Goal: Task Accomplishment & Management: Manage account settings

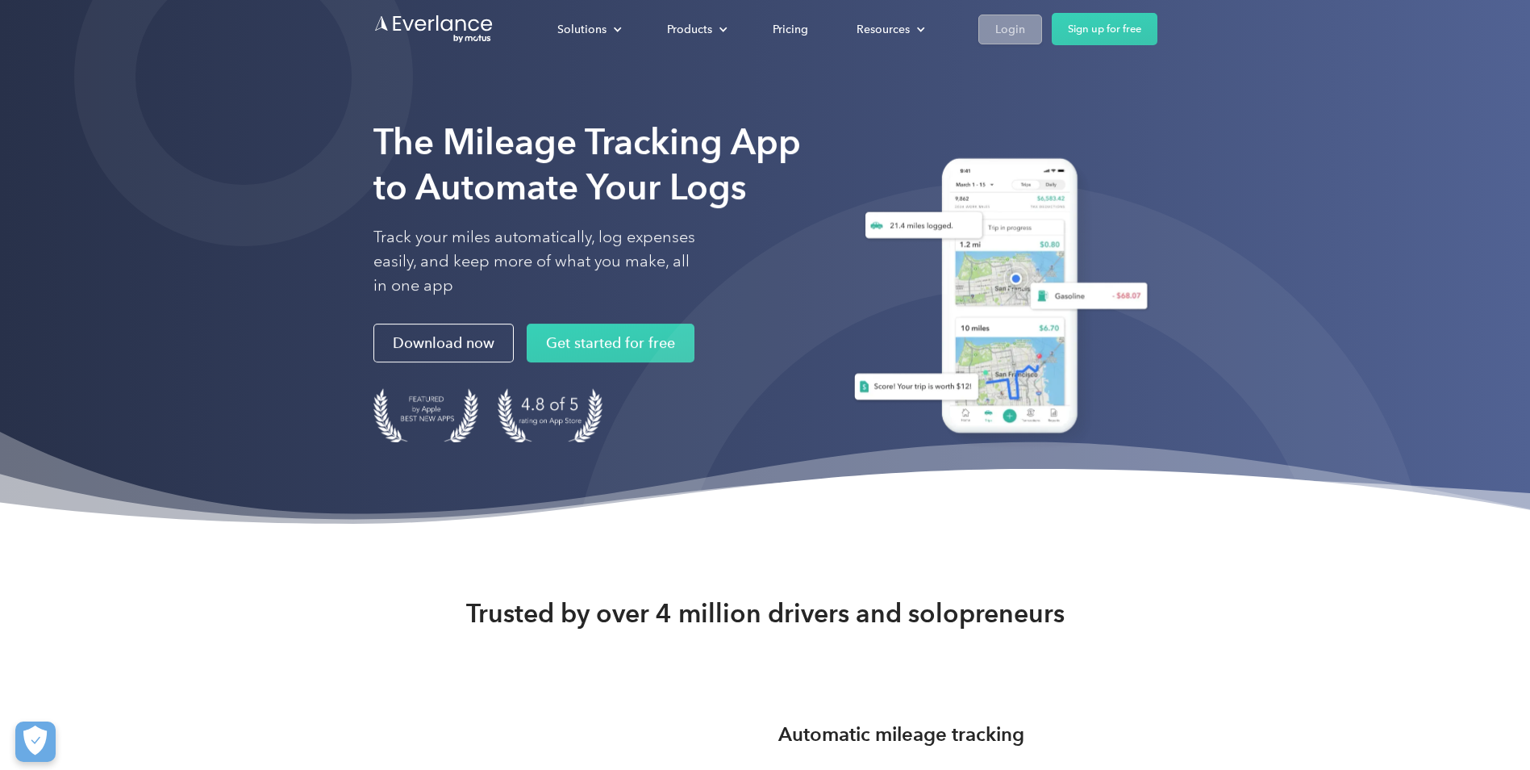
click at [1016, 29] on div "Login" at bounding box center [1011, 29] width 30 height 20
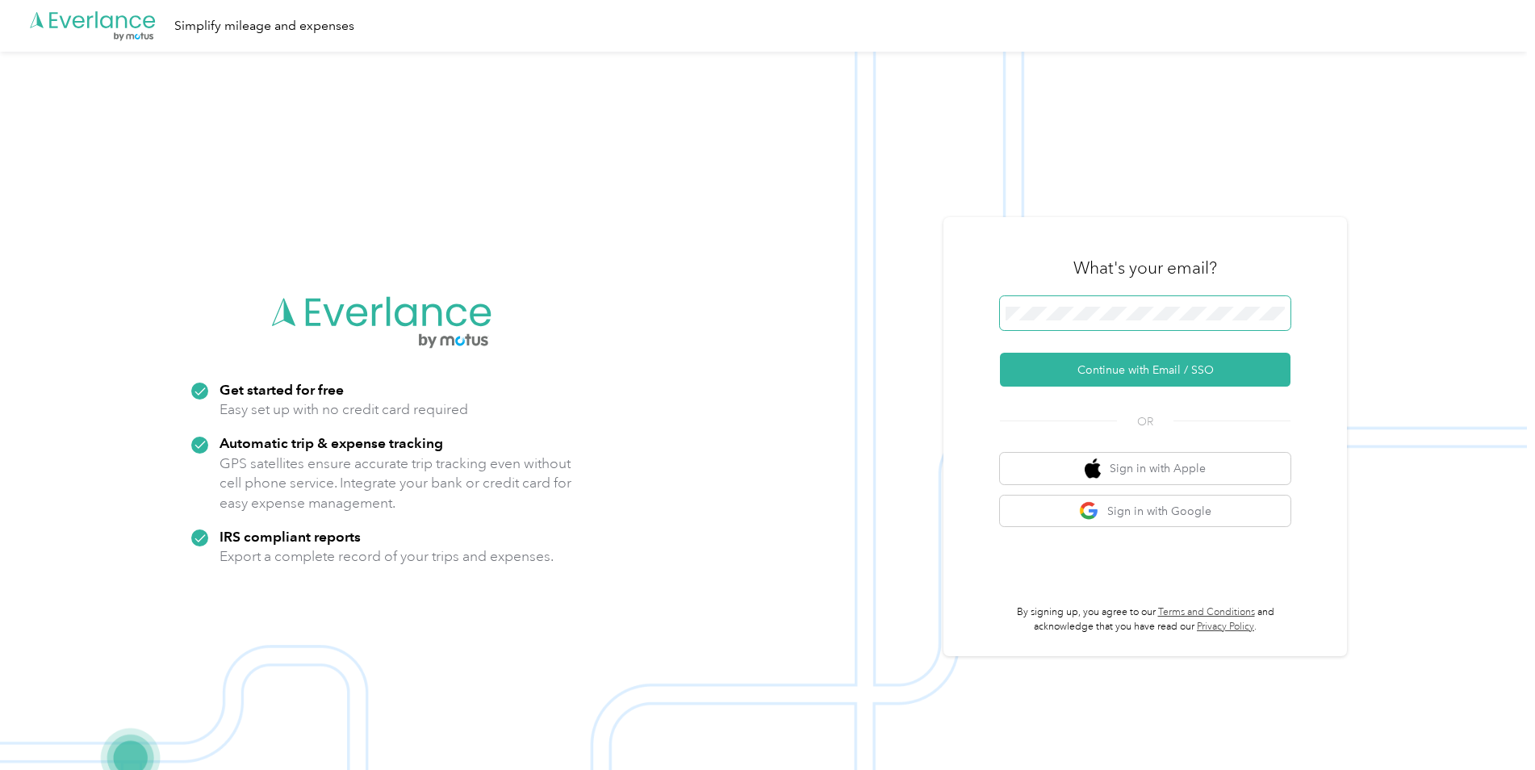
click at [1088, 323] on span at bounding box center [1145, 313] width 290 height 34
click at [1100, 366] on button "Continue with Email / SSO" at bounding box center [1145, 370] width 290 height 34
click at [1113, 374] on button "Continue with Email / SSO" at bounding box center [1145, 370] width 290 height 34
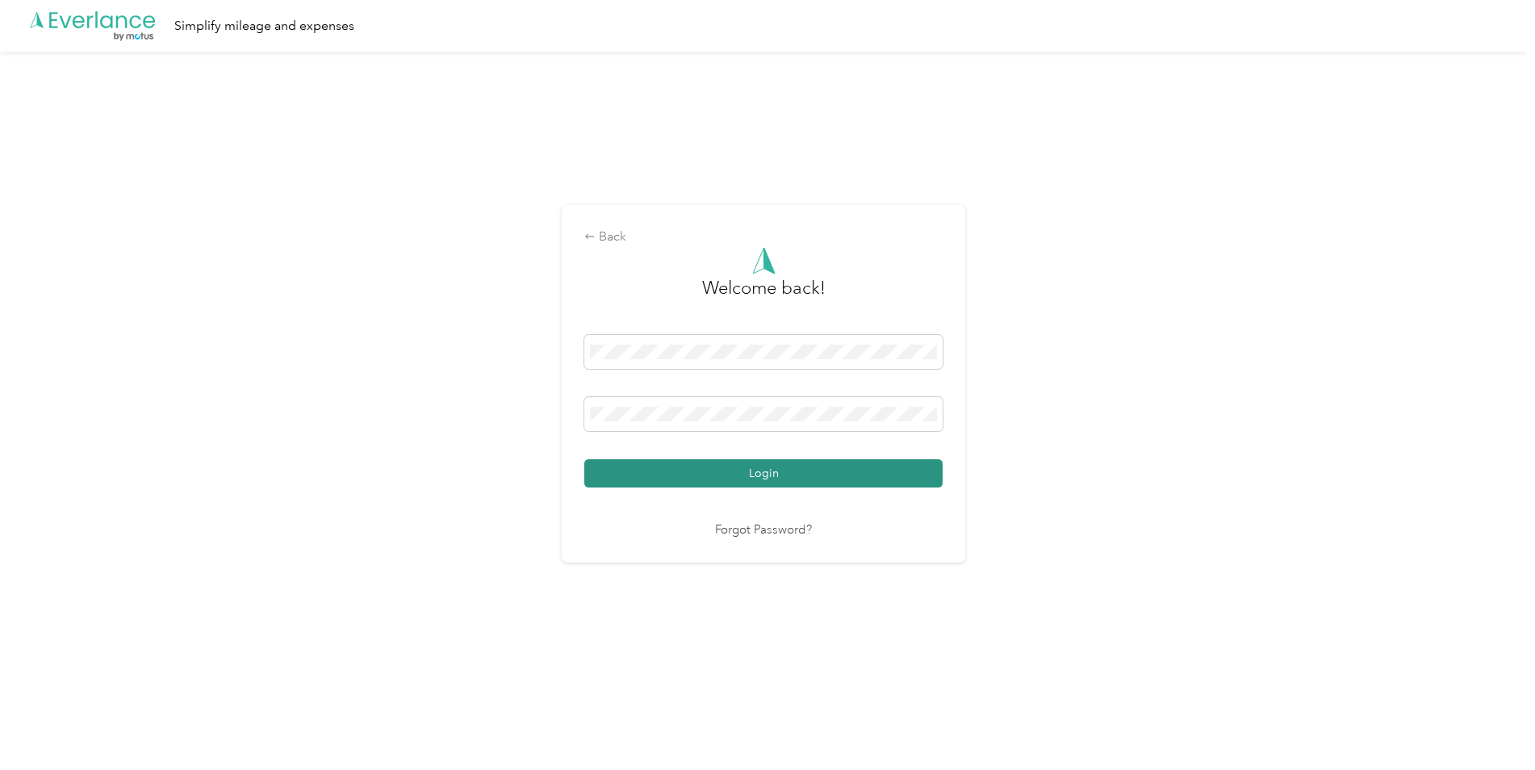
click at [790, 482] on button "Login" at bounding box center [763, 473] width 358 height 28
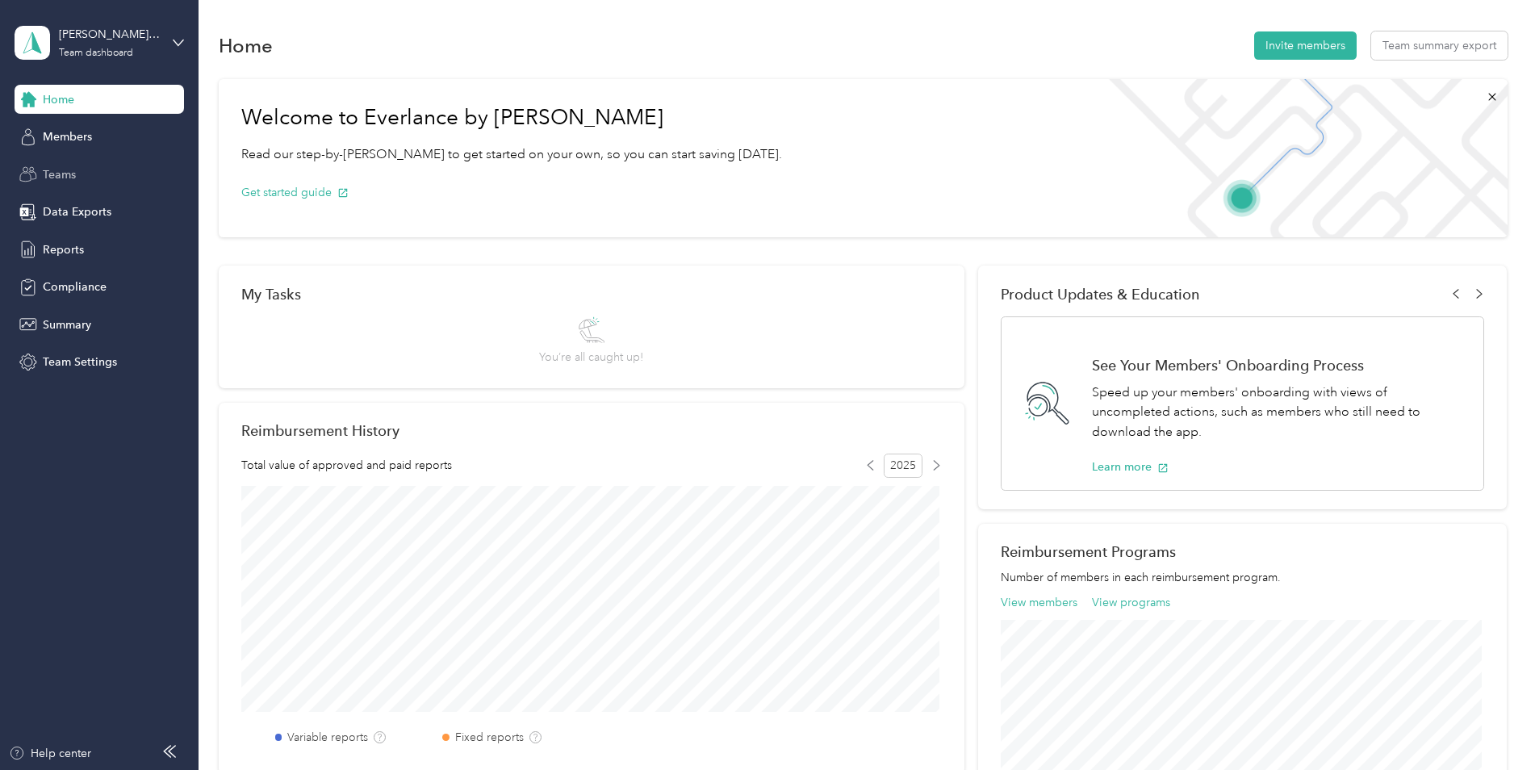
click at [54, 173] on span "Teams" at bounding box center [59, 174] width 33 height 17
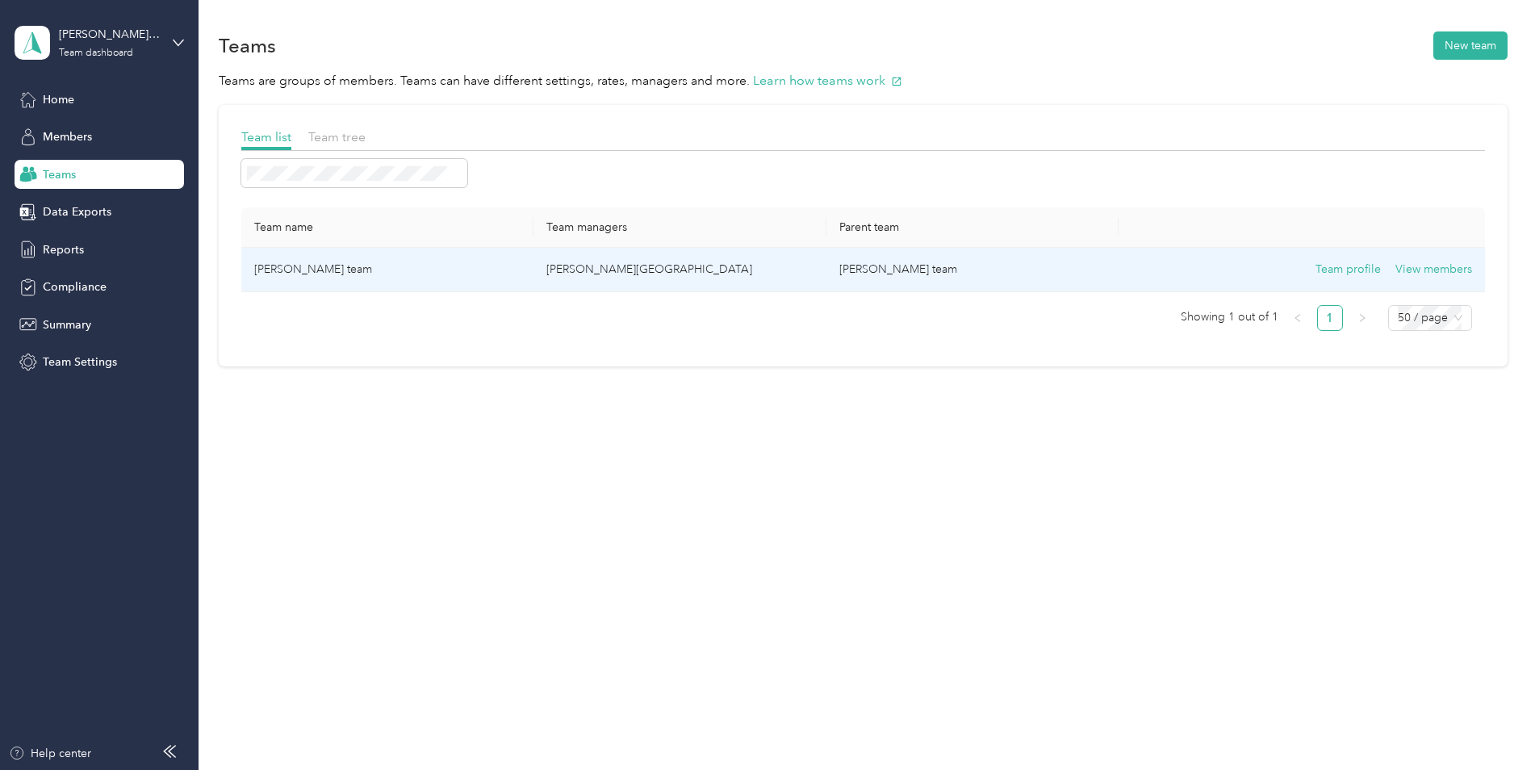
click at [890, 278] on td "Christopher Hockman's team" at bounding box center [972, 270] width 293 height 44
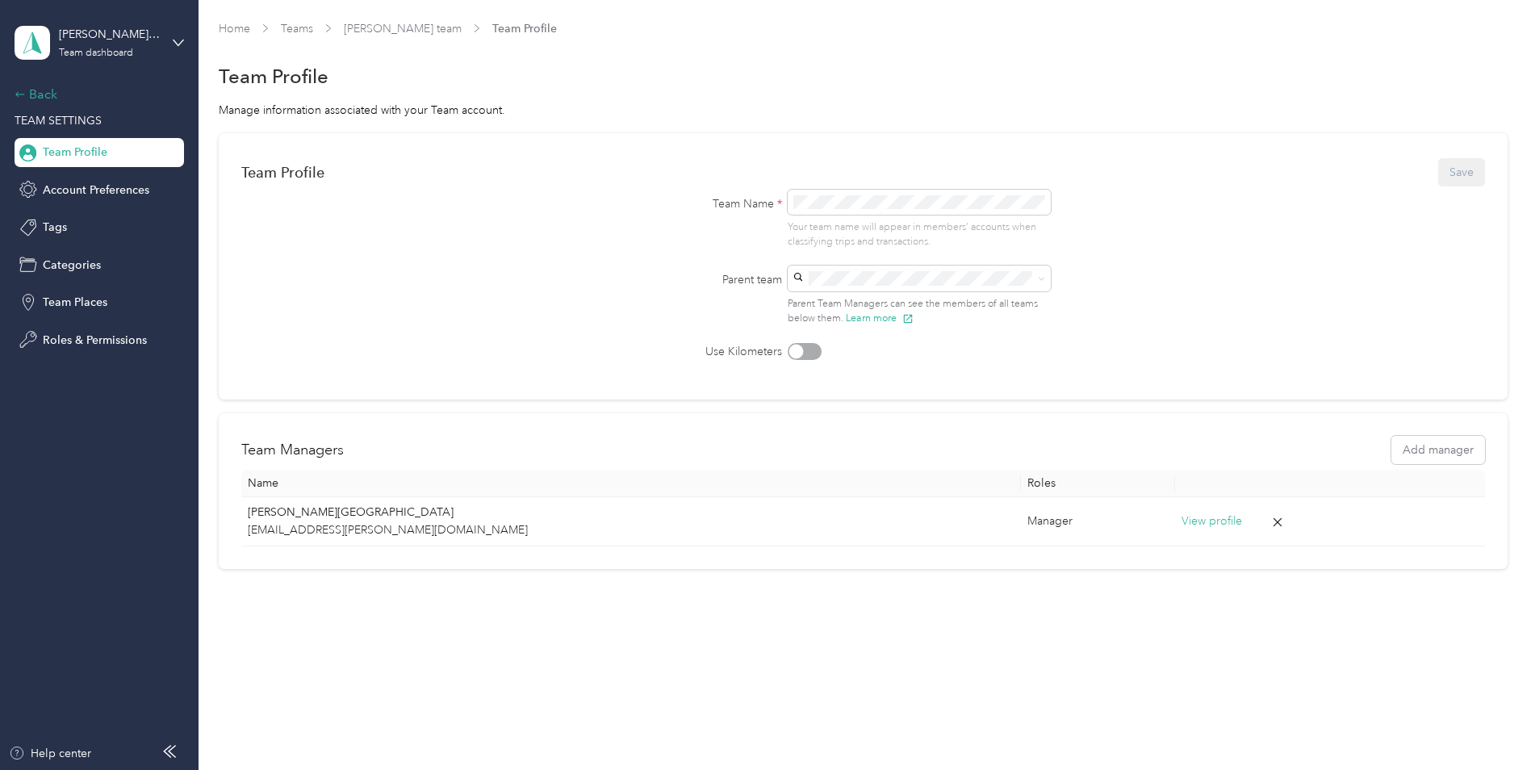
click at [27, 87] on div "Back" at bounding box center [95, 94] width 161 height 19
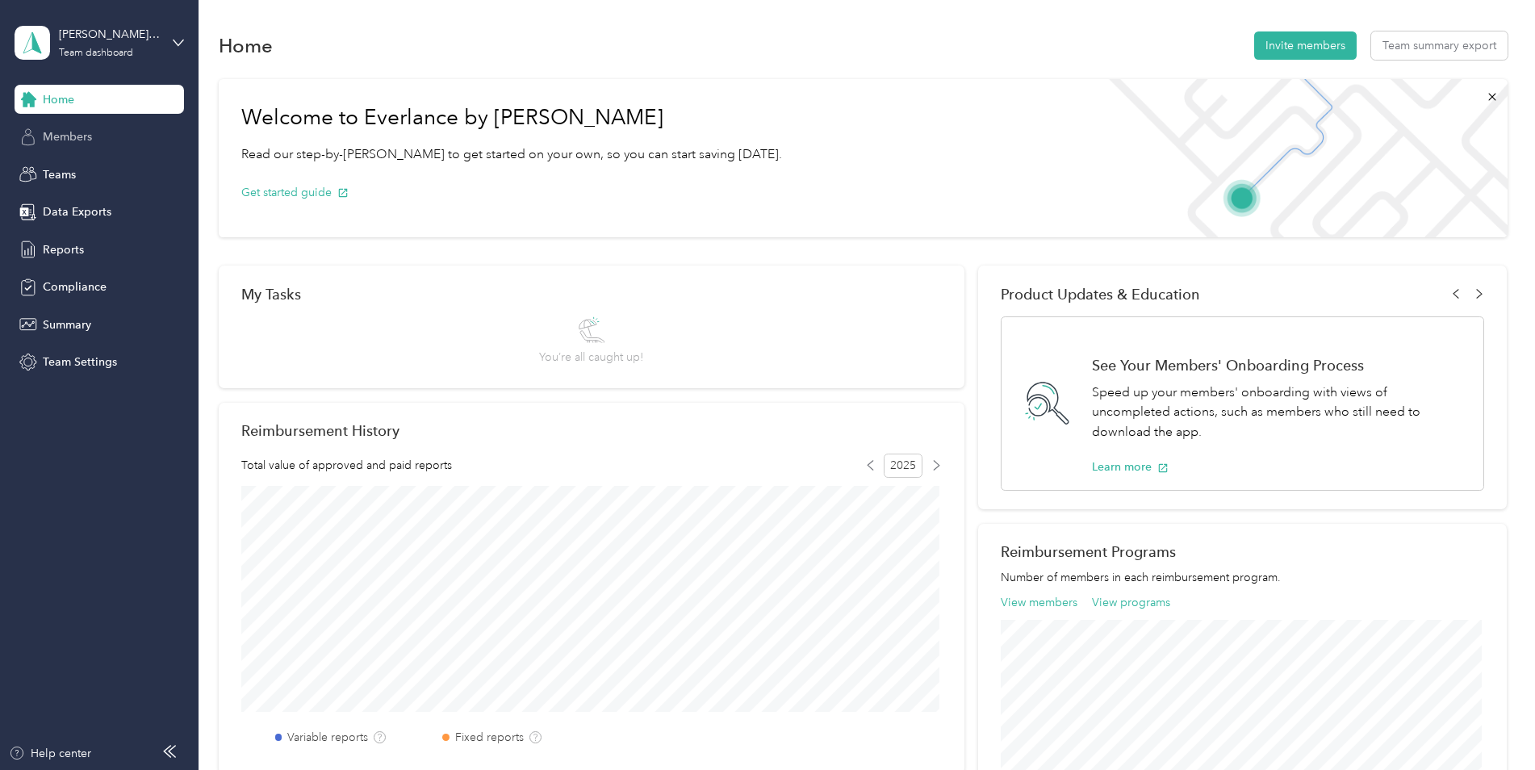
click at [69, 135] on span "Members" at bounding box center [67, 136] width 49 height 17
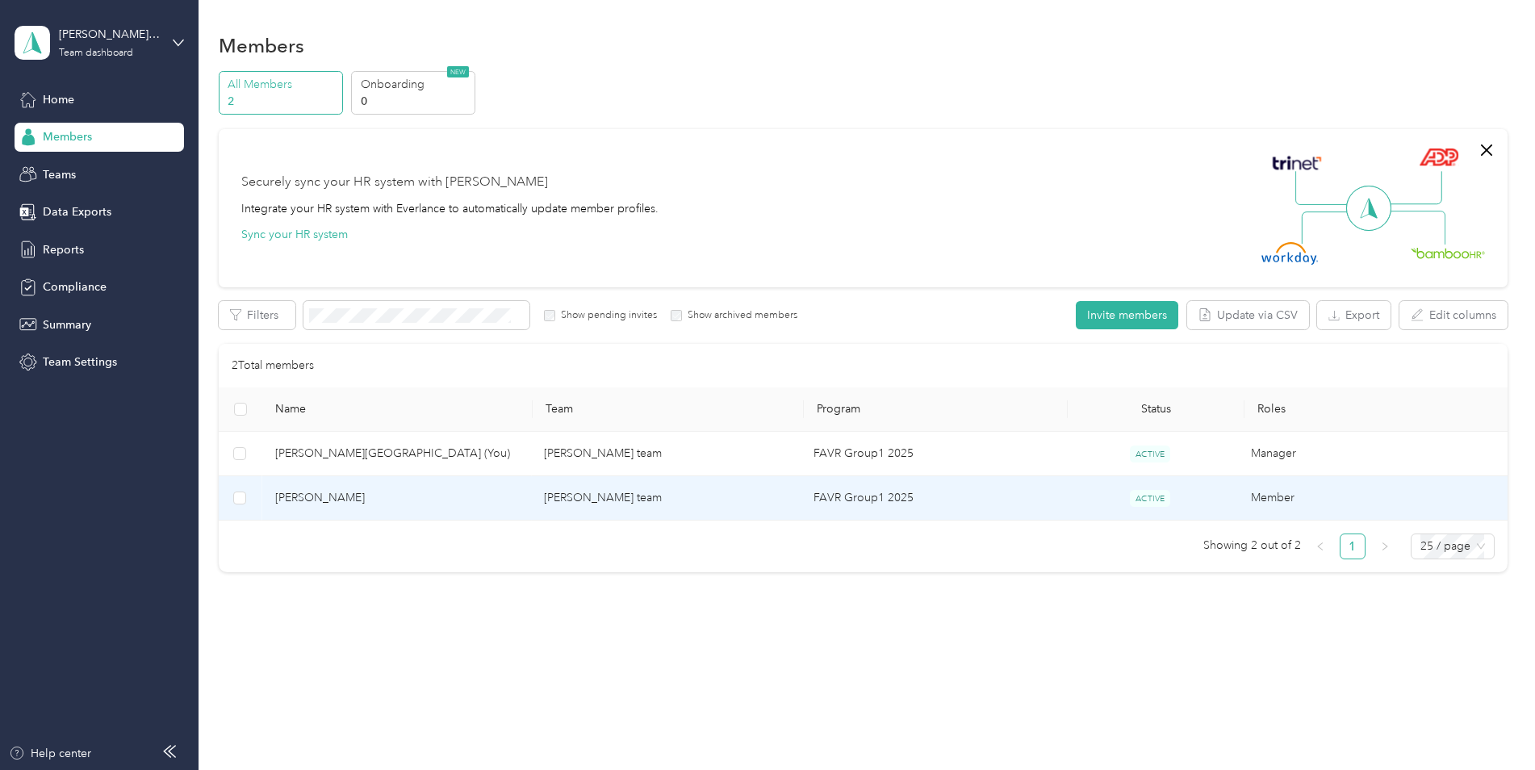
click at [348, 495] on span "Amanda M. Salazar" at bounding box center [397, 498] width 244 height 18
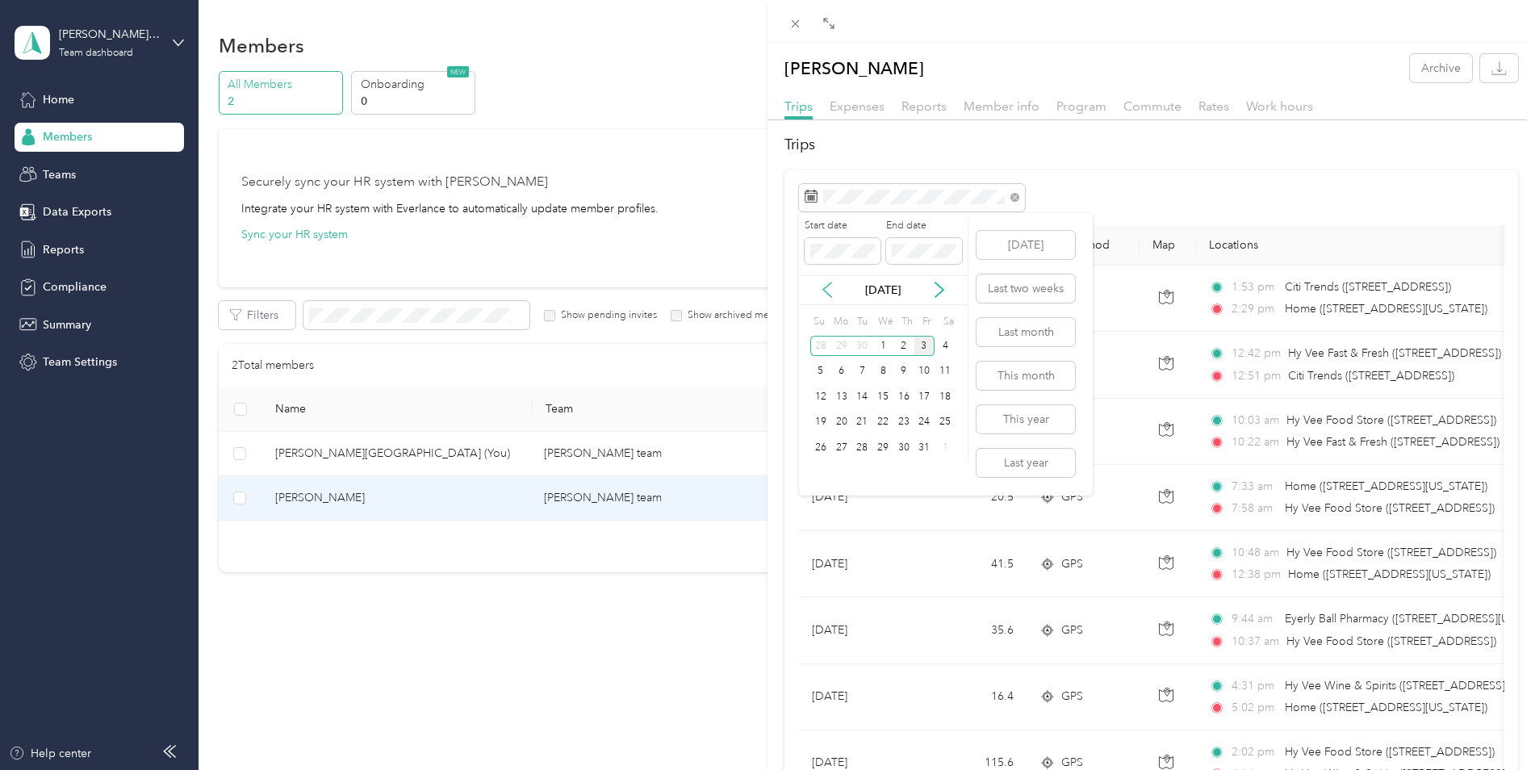
click at [827, 294] on icon at bounding box center [827, 289] width 8 height 15
click at [903, 399] on div "18" at bounding box center [903, 396] width 21 height 20
click at [904, 398] on div "18" at bounding box center [903, 396] width 21 height 20
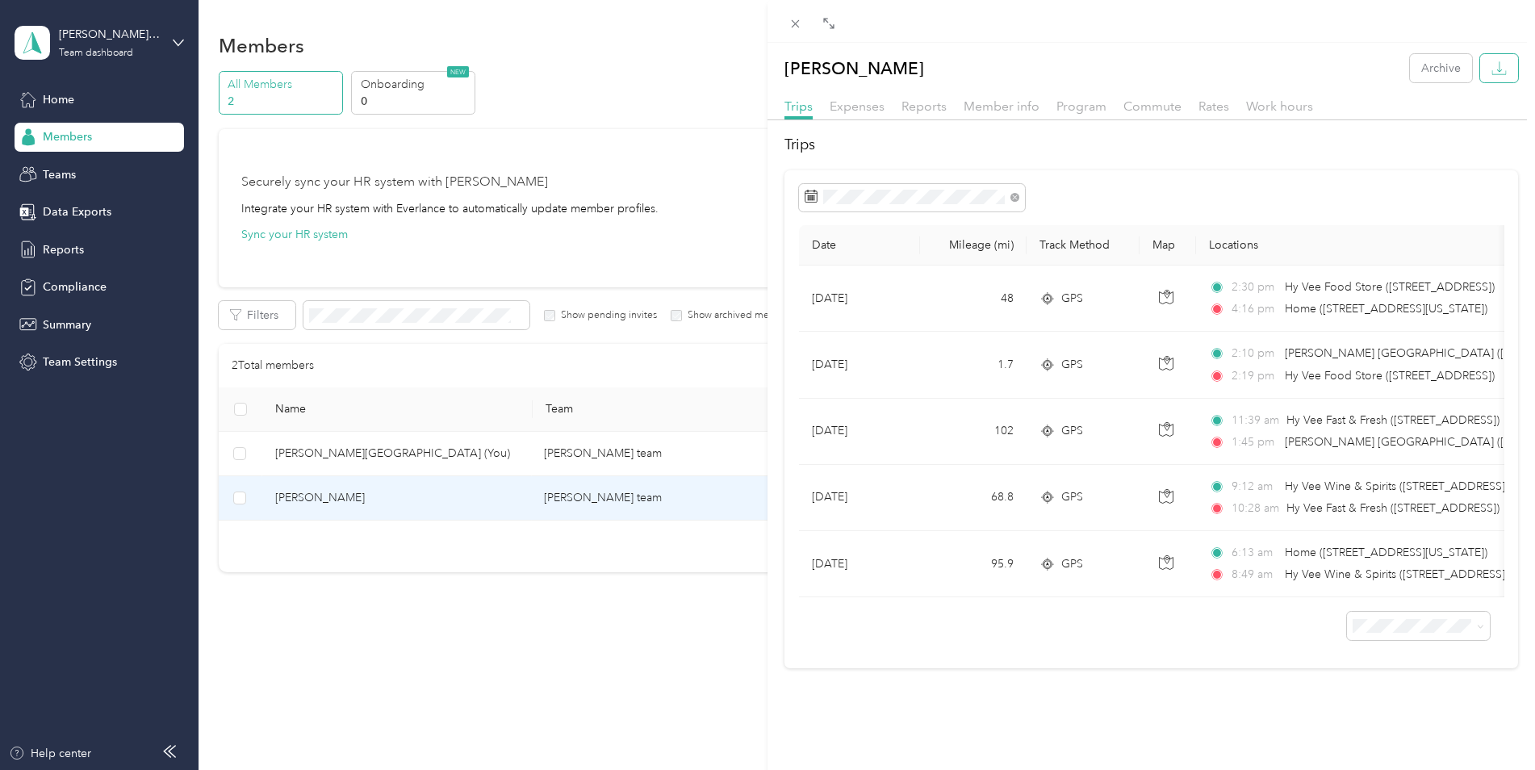
click at [1491, 68] on icon "button" at bounding box center [1498, 68] width 15 height 15
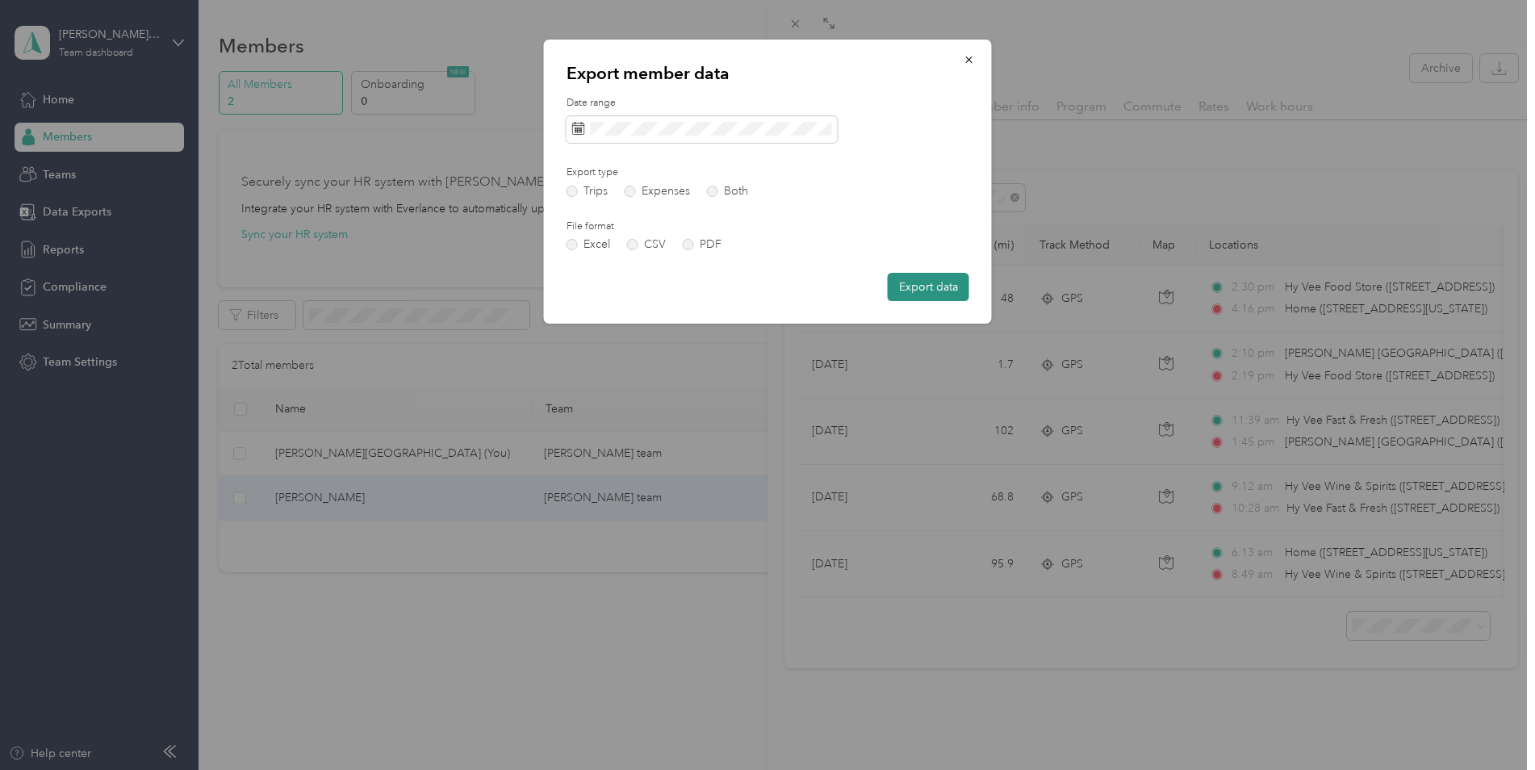
click at [919, 292] on button "Export data" at bounding box center [927, 287] width 81 height 28
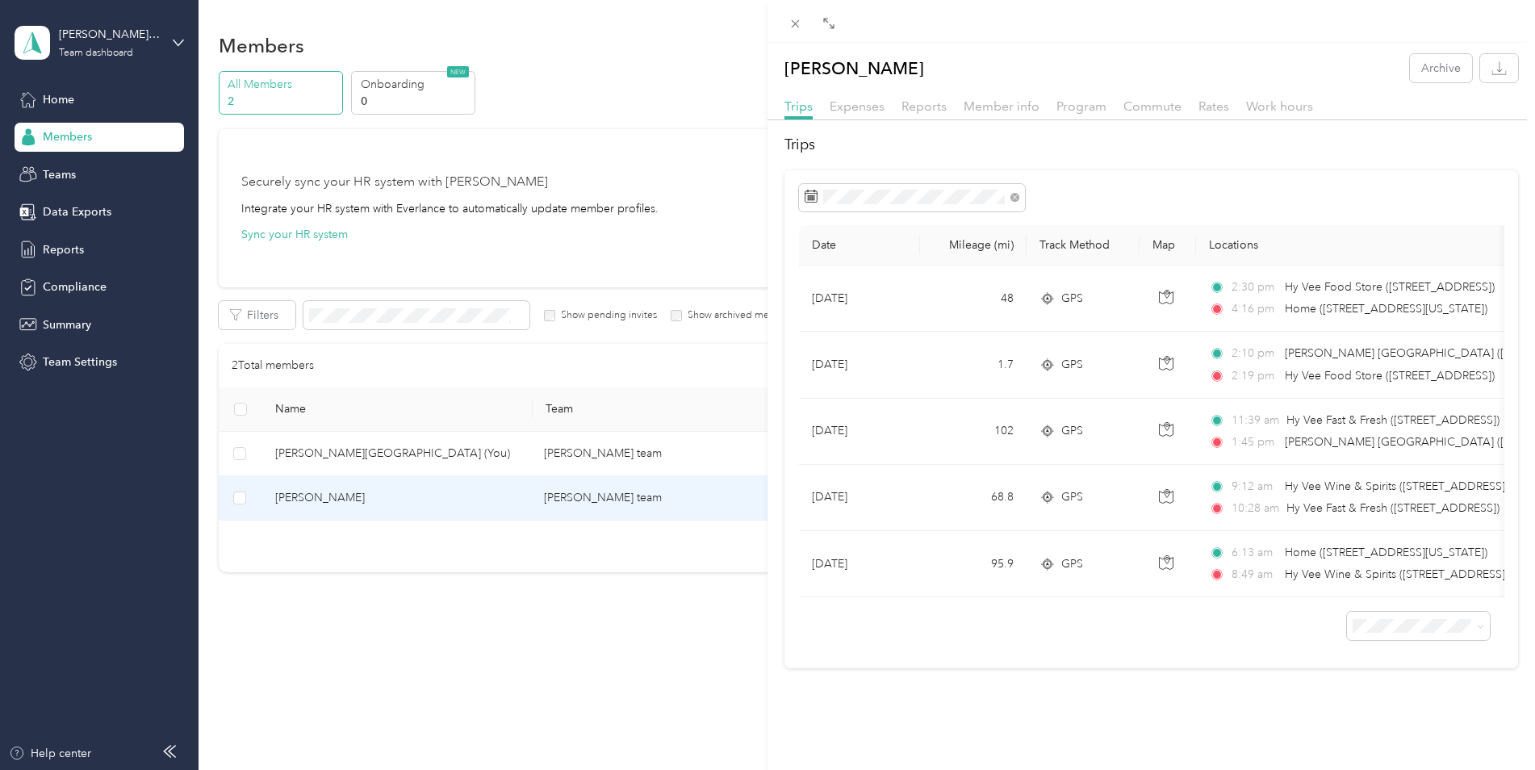
click at [1035, 38] on div at bounding box center [1150, 21] width 767 height 43
click at [1405, 166] on div "Trips Date Mileage (mi) Track Method Map Locations Mileage value Purpose Sep 18…" at bounding box center [1150, 401] width 767 height 534
click at [1131, 28] on div at bounding box center [1150, 21] width 767 height 43
click at [1143, 161] on div "Trips Date Mileage (mi) Track Method Map Locations Mileage value Purpose Sep 18…" at bounding box center [1150, 401] width 767 height 534
click at [799, 23] on icon at bounding box center [795, 24] width 14 height 14
